Goal: Task Accomplishment & Management: Complete application form

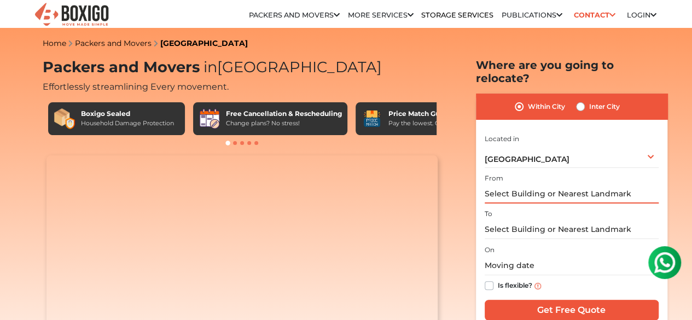
click at [505, 190] on input "text" at bounding box center [571, 193] width 174 height 19
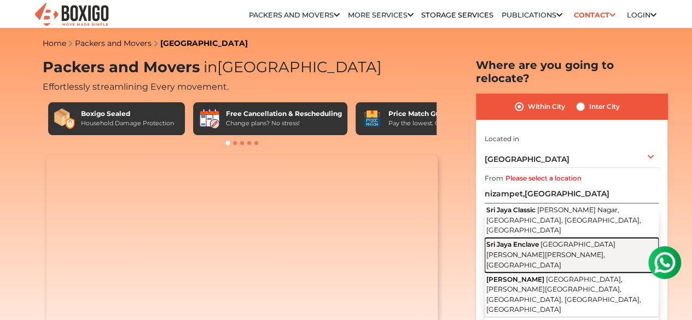
click at [526, 240] on span "[GEOGRAPHIC_DATA][PERSON_NAME][PERSON_NAME], [GEOGRAPHIC_DATA]" at bounding box center [550, 254] width 129 height 28
type input "[GEOGRAPHIC_DATA], [STREET_ADDRESS][PERSON_NAME][PERSON_NAME]"
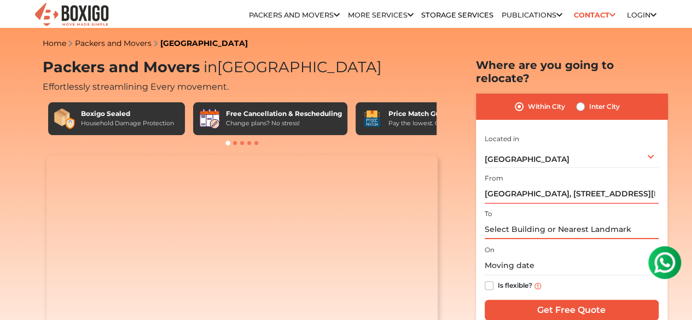
click at [527, 227] on input "text" at bounding box center [571, 229] width 174 height 19
click at [545, 186] on input "[GEOGRAPHIC_DATA], [STREET_ADDRESS][PERSON_NAME][PERSON_NAME]" at bounding box center [571, 193] width 174 height 19
click at [540, 221] on input "text" at bounding box center [571, 229] width 174 height 19
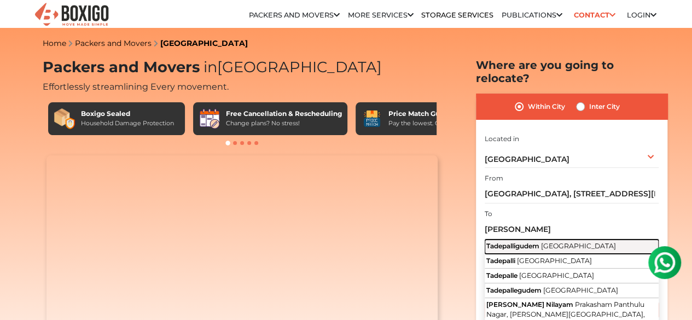
click at [542, 242] on span "[GEOGRAPHIC_DATA]" at bounding box center [578, 246] width 75 height 8
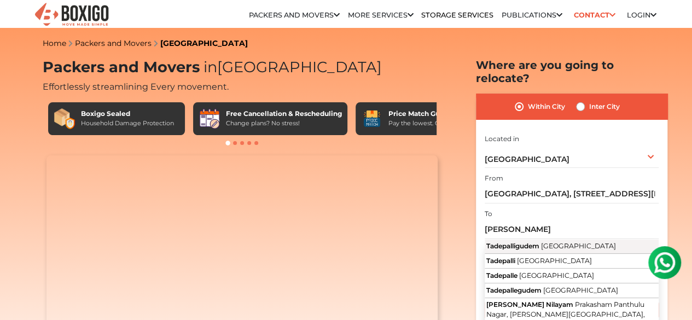
type input "Tadepalligudem, [GEOGRAPHIC_DATA]"
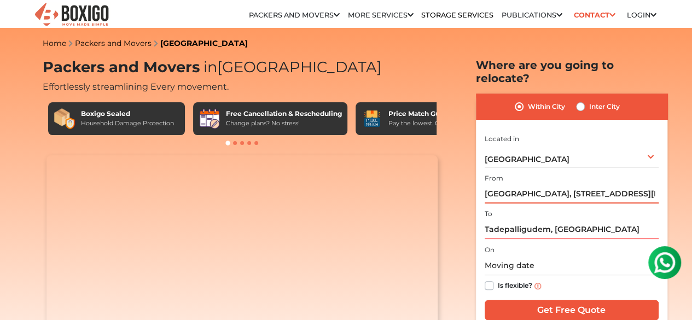
click at [576, 184] on input "[GEOGRAPHIC_DATA], [STREET_ADDRESS][PERSON_NAME][PERSON_NAME]" at bounding box center [571, 193] width 174 height 19
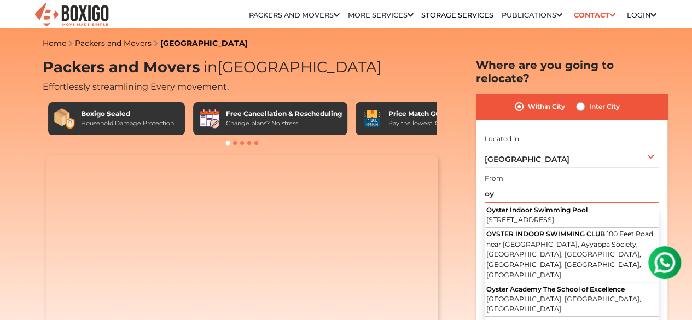
type input "o"
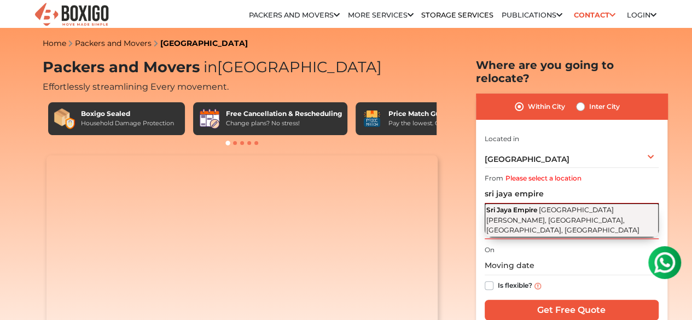
click at [567, 206] on span "[GEOGRAPHIC_DATA][PERSON_NAME], [GEOGRAPHIC_DATA], [GEOGRAPHIC_DATA], [GEOGRAPH…" at bounding box center [562, 220] width 153 height 28
type input "[GEOGRAPHIC_DATA], [STREET_ADDRESS][PERSON_NAME]"
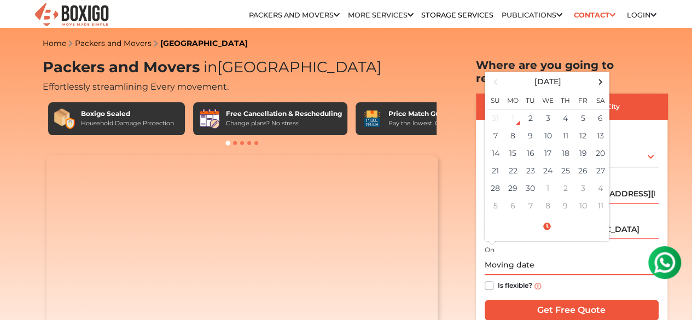
click at [562, 263] on input "text" at bounding box center [571, 265] width 174 height 19
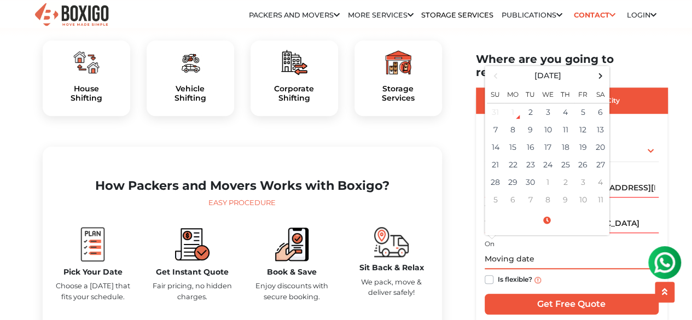
scroll to position [372, 0]
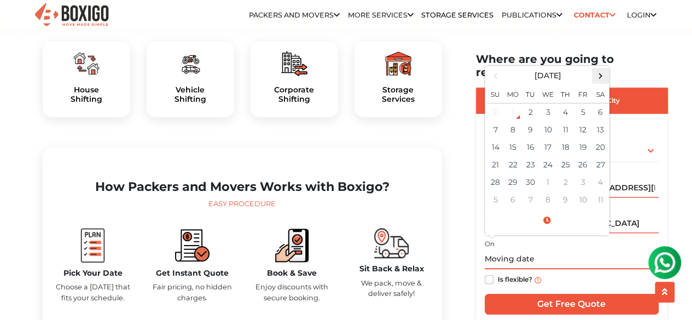
click at [603, 68] on span at bounding box center [600, 75] width 15 height 15
click at [604, 68] on span at bounding box center [600, 75] width 15 height 15
click at [598, 68] on span at bounding box center [600, 75] width 15 height 15
click at [498, 68] on span at bounding box center [495, 75] width 15 height 15
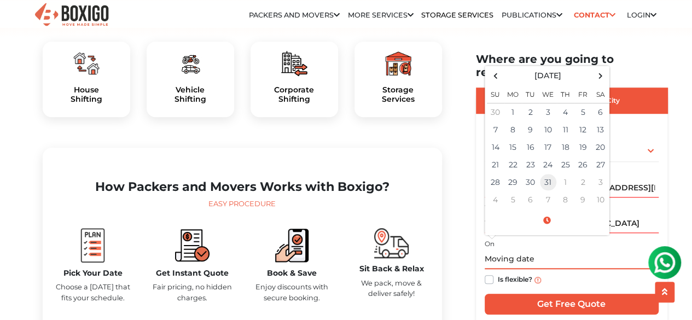
click at [544, 173] on td "31" at bounding box center [547, 181] width 17 height 17
type input "[DATE] 12:00 AM"
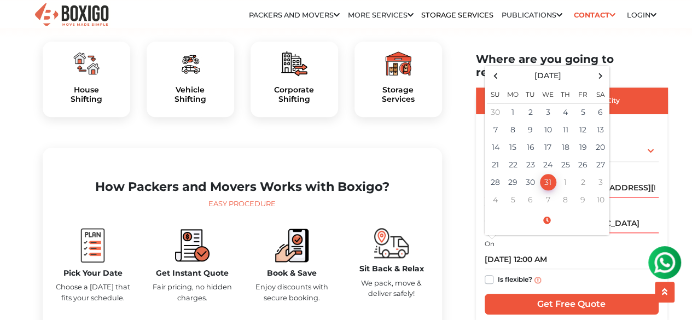
click at [464, 156] on section "Packers and Movers in [GEOGRAPHIC_DATA] Effortlessly streamlining Every movemen…" at bounding box center [553, 189] width 191 height 274
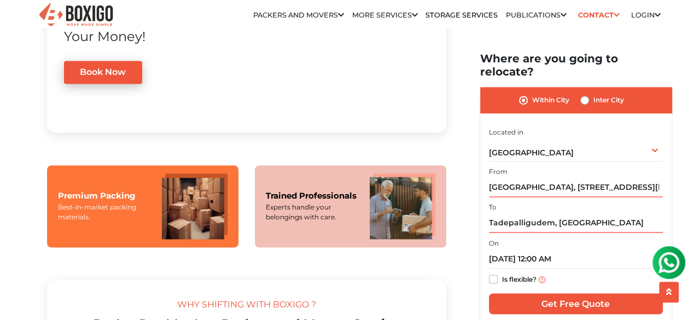
scroll to position [769, 0]
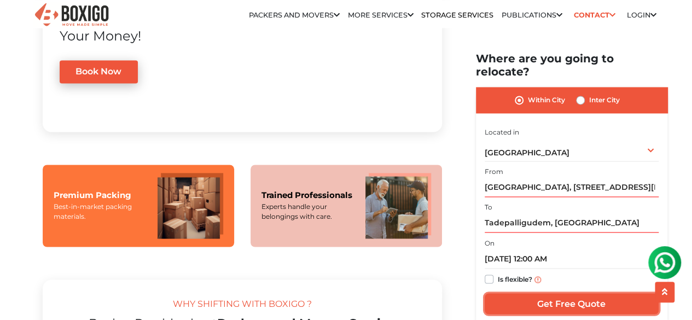
click at [537, 294] on input "Get Free Quote" at bounding box center [571, 304] width 174 height 21
